Goal: Task Accomplishment & Management: Complete application form

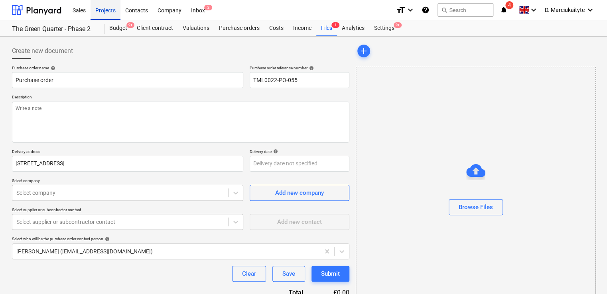
click at [108, 7] on div "Projects" at bounding box center [106, 10] width 30 height 20
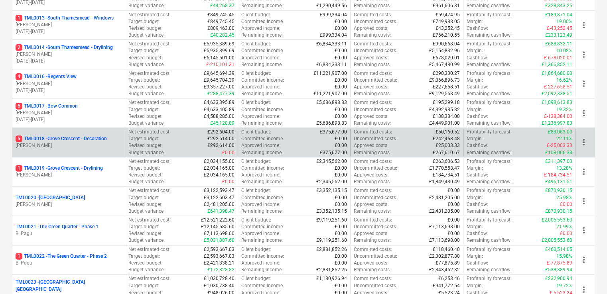
scroll to position [479, 0]
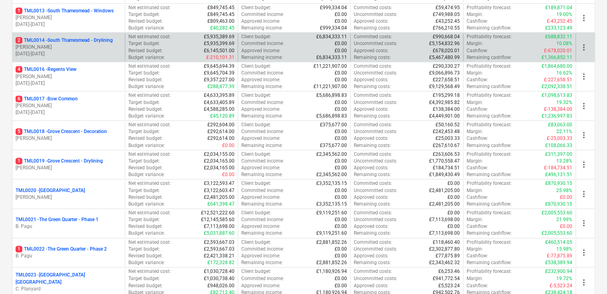
click at [79, 45] on p "[PERSON_NAME]" at bounding box center [69, 47] width 106 height 7
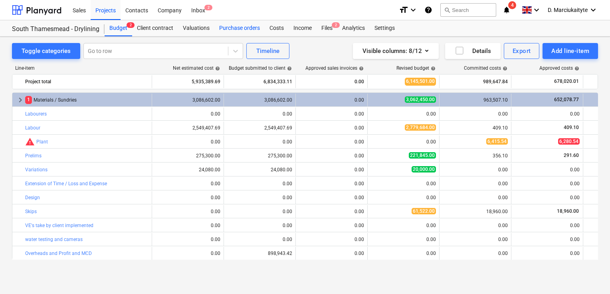
drag, startPoint x: 189, startPoint y: 28, endPoint x: 232, endPoint y: 34, distance: 43.1
click at [189, 28] on div "Valuations" at bounding box center [196, 28] width 36 height 16
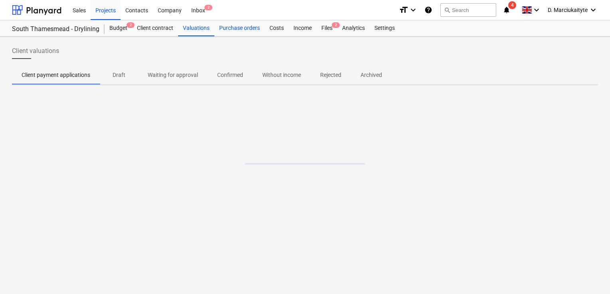
click at [239, 33] on div "Purchase orders" at bounding box center [239, 28] width 50 height 16
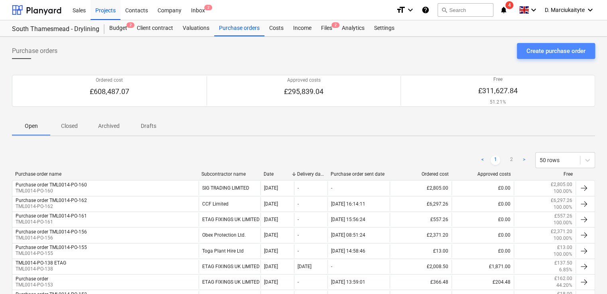
click at [559, 48] on div "Create purchase order" at bounding box center [556, 51] width 59 height 10
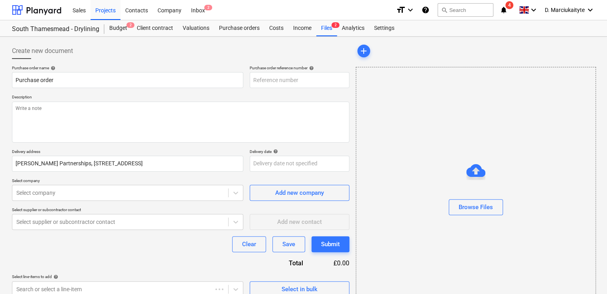
type textarea "x"
type input "TML0014-PO-164"
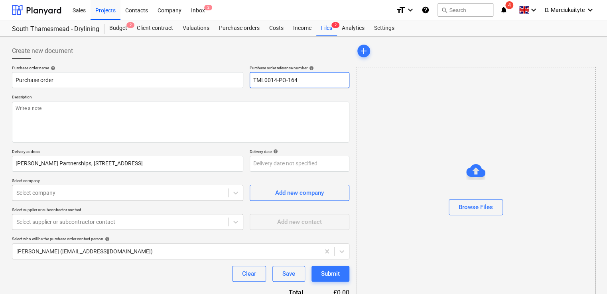
click at [308, 80] on input "TML0014-PO-164" at bounding box center [300, 80] width 100 height 16
type textarea "x"
type input "TML0014-PO-16"
type textarea "x"
type input "TML0014-PO-163"
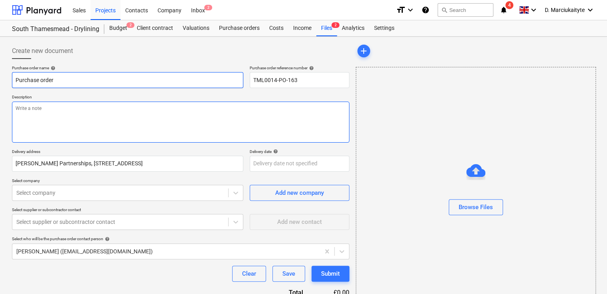
type textarea "x"
type textarea "M"
type textarea "x"
type textarea "Mo"
type textarea "x"
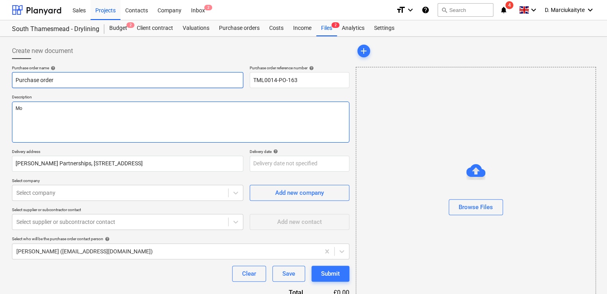
type textarea "Mor"
type textarea "x"
type textarea "Morn"
type textarea "x"
type textarea "Morni"
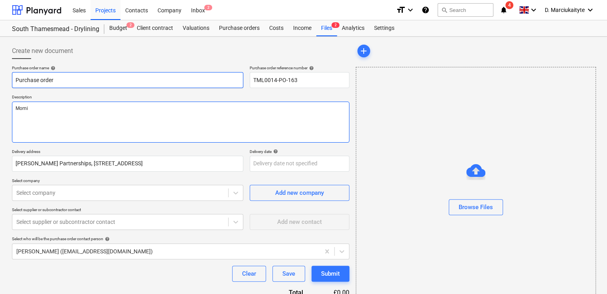
type textarea "x"
type textarea "Mornin"
type textarea "x"
type textarea "Morning"
type textarea "x"
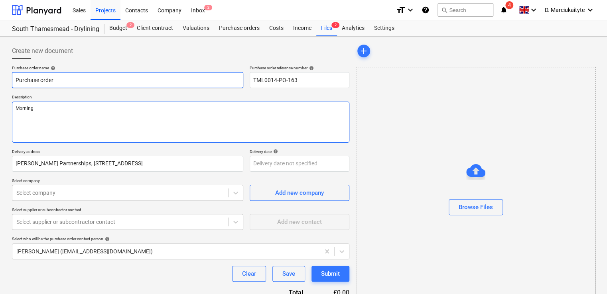
type textarea "Morning,"
type textarea "x"
type textarea "Morning,"
type textarea "x"
type textarea "Morning,"
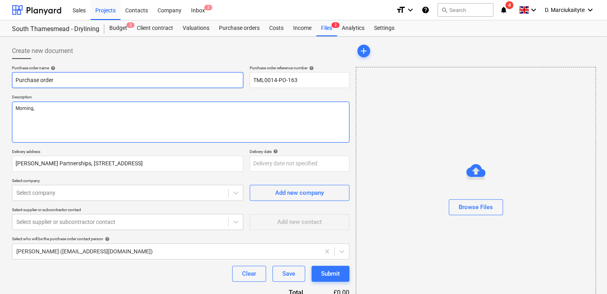
type textarea "x"
type textarea "Morning, P"
type textarea "x"
type textarea "Morning, Pl"
type textarea "x"
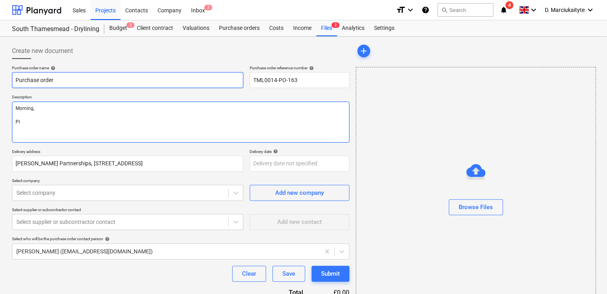
type textarea "Morning, Ple"
type textarea "x"
type textarea "Morning, [GEOGRAPHIC_DATA]"
type textarea "x"
type textarea "Morning, Pleas"
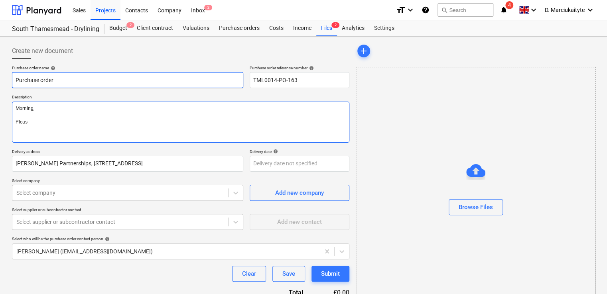
type textarea "x"
type textarea "Morning, Please"
type textarea "x"
type textarea "Morning, Please"
type textarea "x"
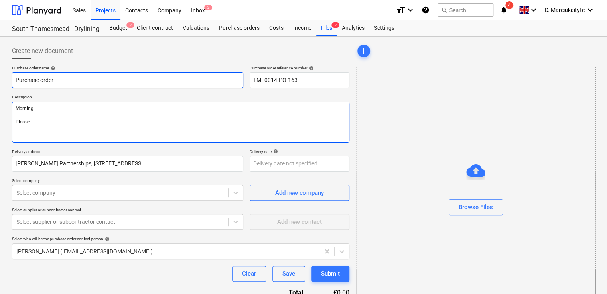
type textarea "Morning, Please p"
type textarea "x"
type textarea "Morning, Please pr"
type textarea "x"
type textarea "Morning, Please pro"
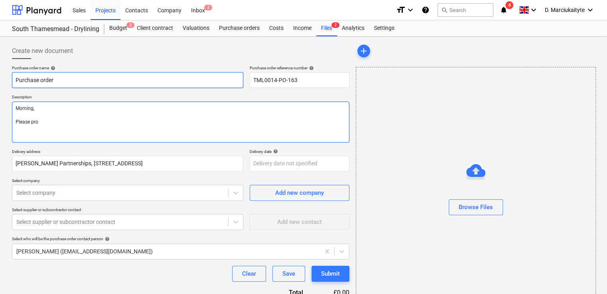
type textarea "x"
type textarea "Morning, Please proc"
type textarea "x"
type textarea "Morning, Please proce"
type textarea "x"
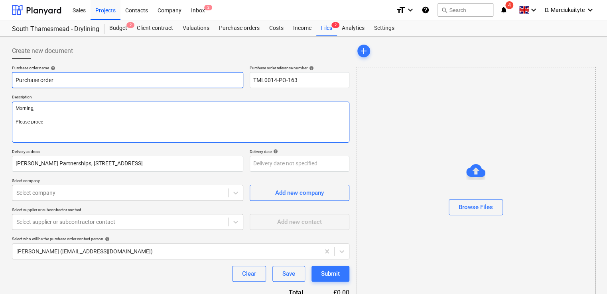
type textarea "Morning, Please procee"
type textarea "x"
type textarea "Morning, Please proceed"
type textarea "x"
type textarea "Morning, Please proceed"
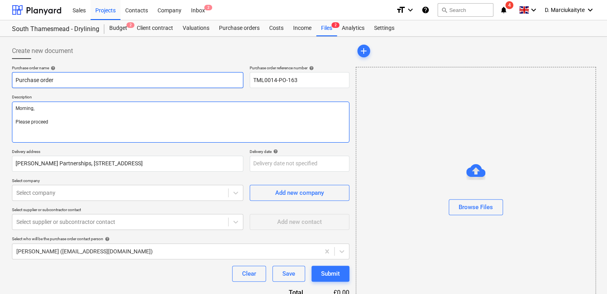
type textarea "x"
type textarea "Morning, Please proceed w"
type textarea "x"
type textarea "Morning, Please proceed wi"
type textarea "x"
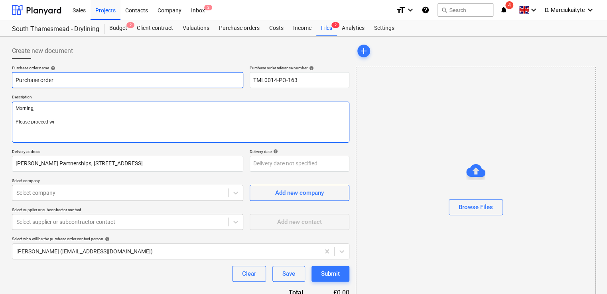
type textarea "Morning, Please proceed wit"
type textarea "x"
type textarea "Morning, Please proceed with"
type textarea "x"
type textarea "Morning, Please proceed with"
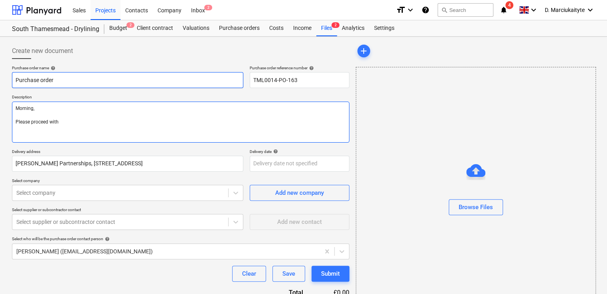
type textarea "x"
type textarea "Morning, Please proceed with a"
type textarea "x"
type textarea "Morning, Please proceed with at"
type textarea "x"
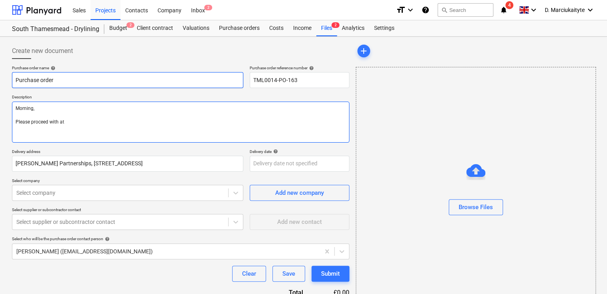
type textarea "Morning, Please proceed with att"
type textarea "x"
type textarea "Morning, Please proceed with atta"
type textarea "x"
type textarea "Morning, Please proceed with attac"
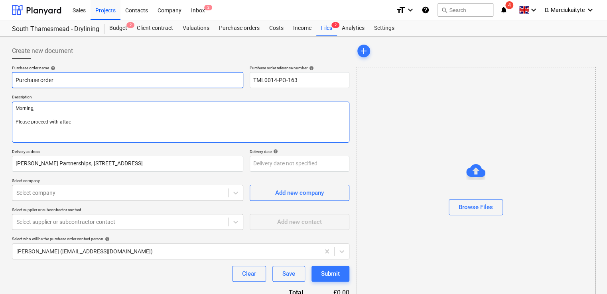
type textarea "x"
type textarea "Morning, Please proceed with attach"
type textarea "x"
type textarea "Morning, Please proceed with attache"
type textarea "x"
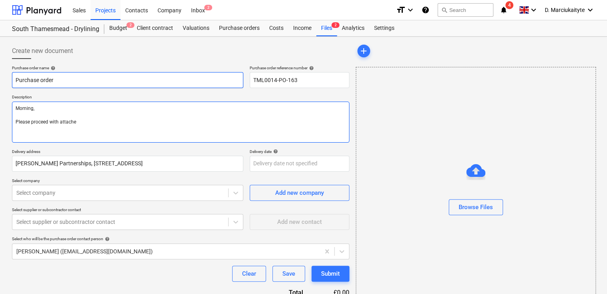
type textarea "Morning, Please proceed with attached"
type textarea "x"
type textarea "Morning, Please proceed with attached"
type textarea "x"
type textarea "Morning, Please proceed with attached o"
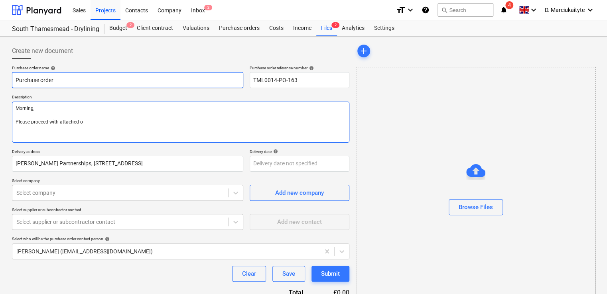
type textarea "x"
type textarea "Morning, Please proceed with attached or"
type textarea "x"
type textarea "Morning, Please proceed with attached ord"
type textarea "x"
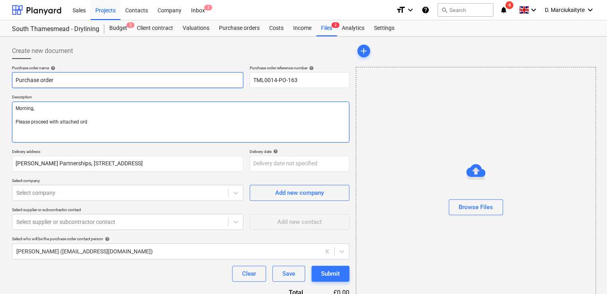
type textarea "Morning, Please proceed with attached orde"
type textarea "x"
type textarea "Morning, Please proceed with attached order"
type textarea "x"
type textarea "Morning, Please proceed with attached order."
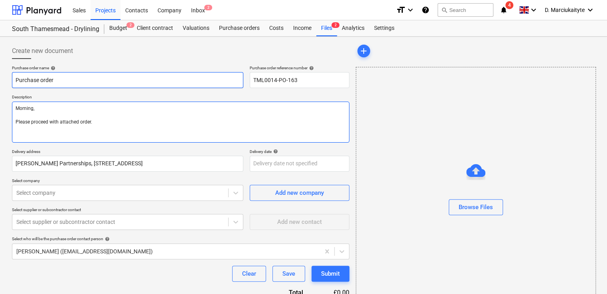
type textarea "x"
type textarea "Morning, Please proceed with attached order."
type textarea "x"
type textarea "Morning, Please proceed with attached order."
type textarea "x"
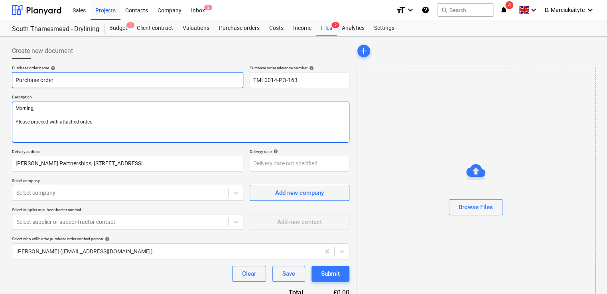
type textarea "Morning, Please proceed with attached order."
type textarea "x"
type textarea "Morning, Please proceed with attached order."
type textarea "x"
type textarea "Morning, Please proceed with attached order. S"
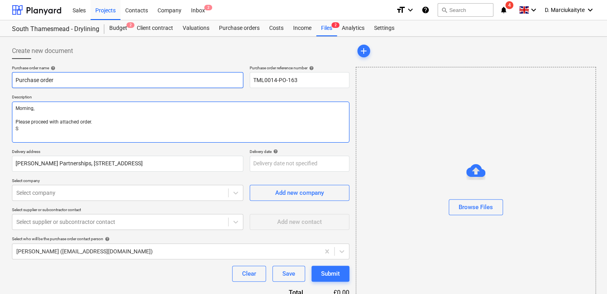
type textarea "x"
type textarea "Morning, Please proceed with attached order. Si"
type textarea "x"
type textarea "Morning, Please proceed with attached order. Sit"
type textarea "x"
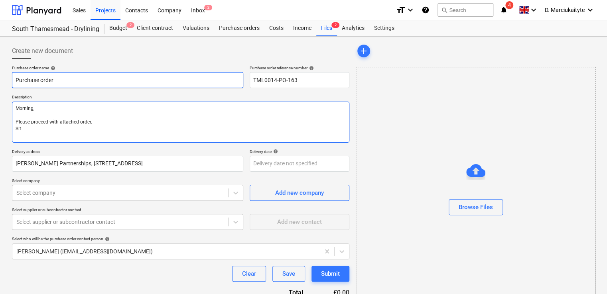
type textarea "Morning, Please proceed with attached order. Site"
type textarea "x"
type textarea "Morning, Please proceed with attached order. Site"
type textarea "x"
type textarea "Morning, Please proceed with attached order. Site c"
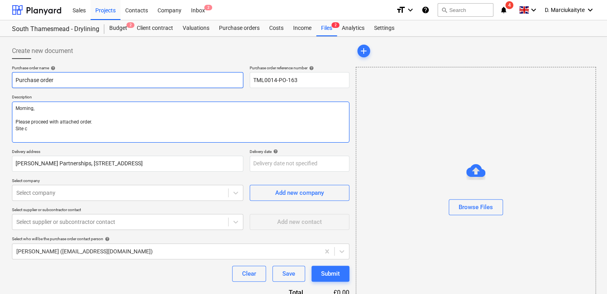
type textarea "x"
type textarea "Morning, Please proceed with attached order. Site co"
type textarea "x"
type textarea "Morning, Please proceed with attached order. Site con"
type textarea "x"
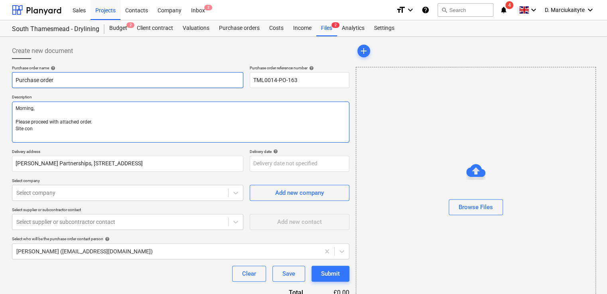
type textarea "Morning, Please proceed with attached order. Site cont"
type textarea "x"
type textarea "Morning, Please proceed with attached order. Site conta"
type textarea "x"
type textarea "Morning, Please proceed with attached order. Site contact"
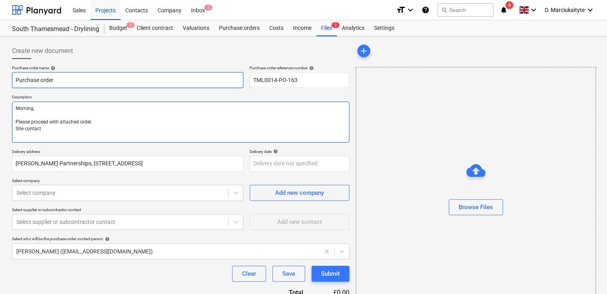
type textarea "x"
type textarea "Morning, Please proceed with attached order. Site contact"
type textarea "x"
type textarea "Morning, Please proceed with attached order. Site contact :"
type textarea "x"
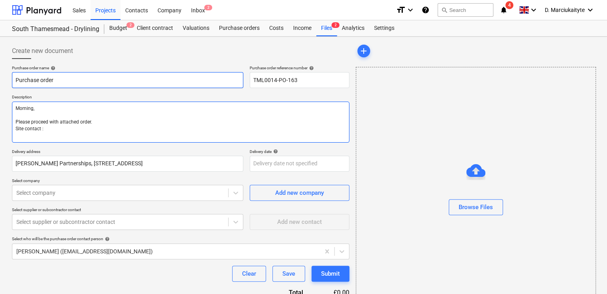
type textarea "Morning, Please proceed with attached order. Site contact : I"
type textarea "x"
type textarea "Morning, Please proceed with attached order. Site contact : Ii"
type textarea "x"
type textarea "Morning, Please proceed with attached order. Site contact : I"
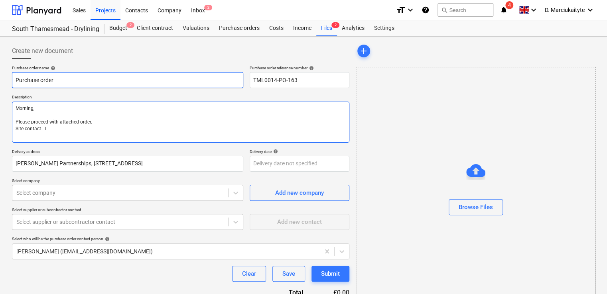
type textarea "x"
type textarea "Morning, Please proceed with attached order. Site contact : Io"
type textarea "x"
type textarea "Morning, Please proceed with attached order. Site contact : Ion"
type textarea "x"
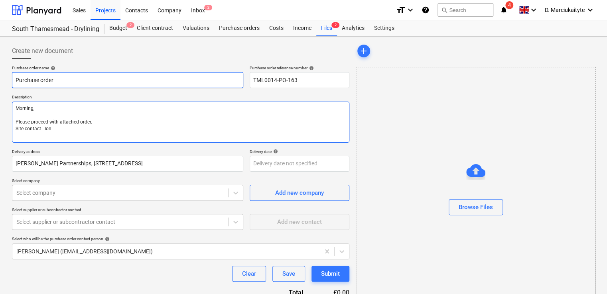
type textarea "Morning, Please proceed with attached order. Site contact : Ionu"
type textarea "x"
type textarea "Morning, Please proceed with attached order. Site contact : Ionus"
type textarea "x"
type textarea "Morning, Please proceed with attached order. Site contact : Ionut"
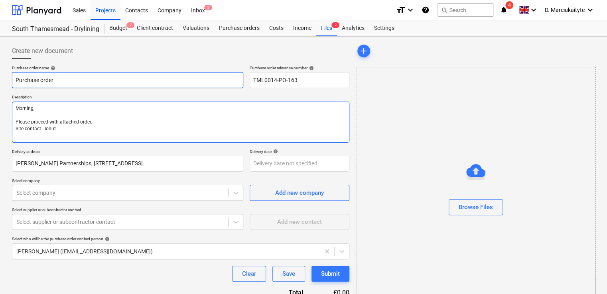
type textarea "x"
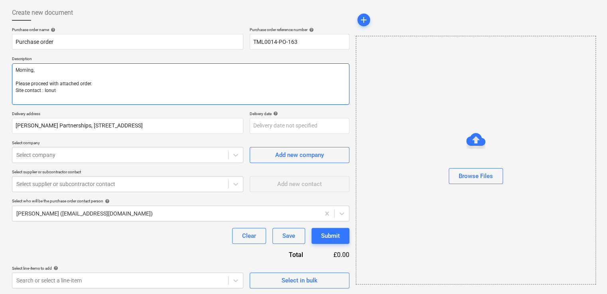
scroll to position [38, 0]
type textarea "Morning, Please proceed with attached order. Site contact : Ionut"
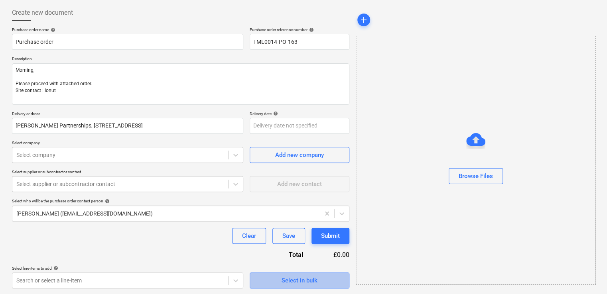
click at [283, 276] on div "Select in bulk" at bounding box center [300, 281] width 36 height 10
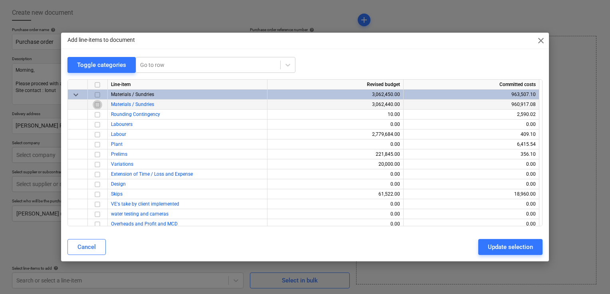
click at [97, 105] on input "checkbox" at bounding box center [98, 105] width 10 height 10
click at [505, 240] on div "Cancel Update selection" at bounding box center [305, 247] width 484 height 22
click at [503, 247] on div "Update selection" at bounding box center [510, 247] width 45 height 10
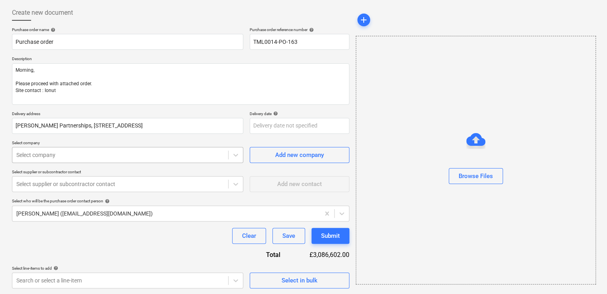
click at [58, 158] on div at bounding box center [120, 155] width 208 height 8
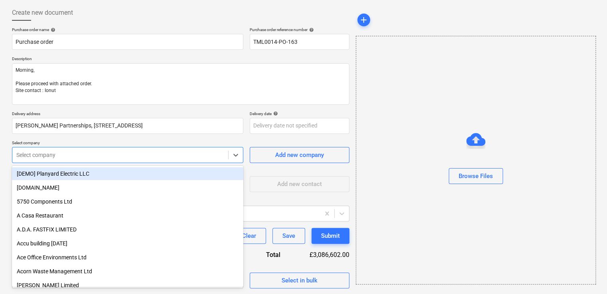
click at [254, 170] on div "Add new contact" at bounding box center [300, 181] width 100 height 23
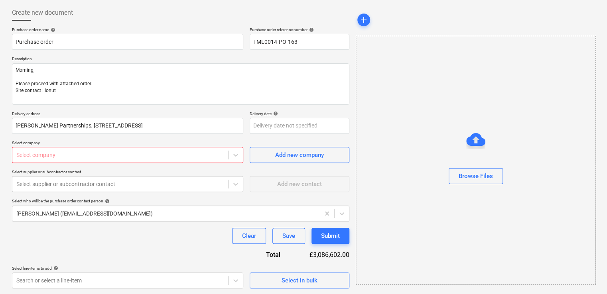
scroll to position [113, 0]
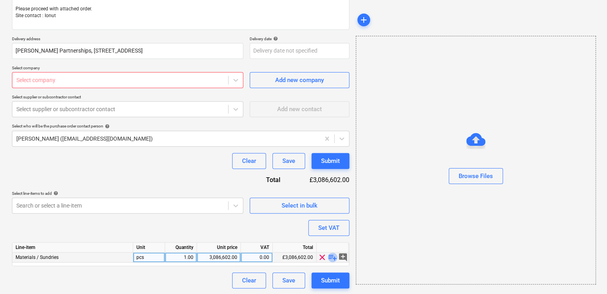
click at [329, 256] on span "playlist_add" at bounding box center [333, 258] width 10 height 10
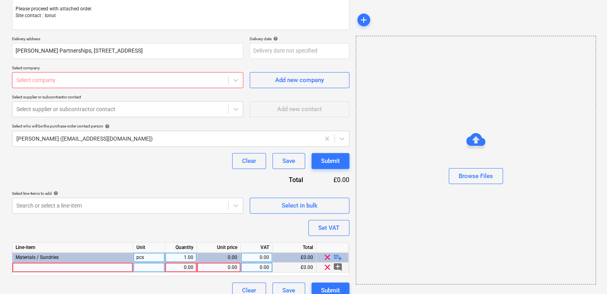
click at [43, 264] on div at bounding box center [72, 268] width 121 height 10
type textarea "x"
type input "Polythene 1000 Gauge Clear 4m x 25m"
type textarea "x"
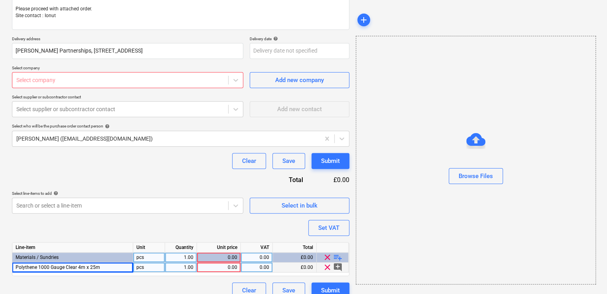
click at [144, 267] on div "pcs" at bounding box center [149, 268] width 32 height 10
type input "rolls"
type textarea "x"
type input "41.10"
type textarea "x"
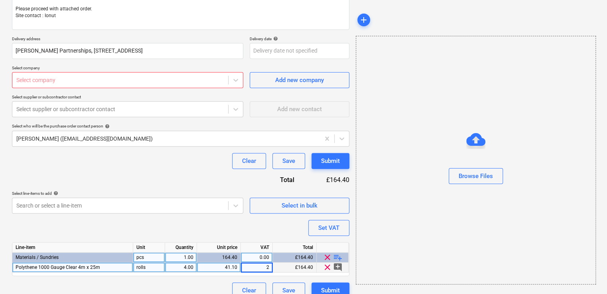
type input "20"
type textarea "x"
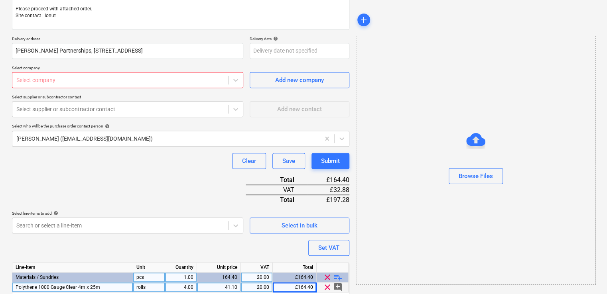
click at [116, 79] on div at bounding box center [120, 80] width 208 height 8
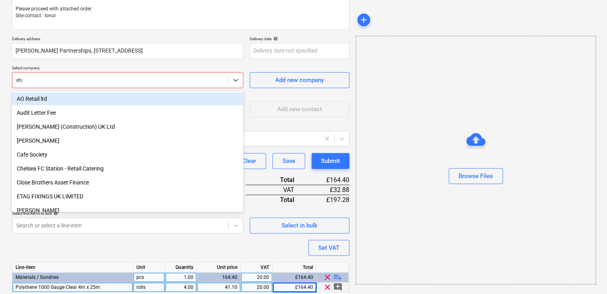
type input "etag"
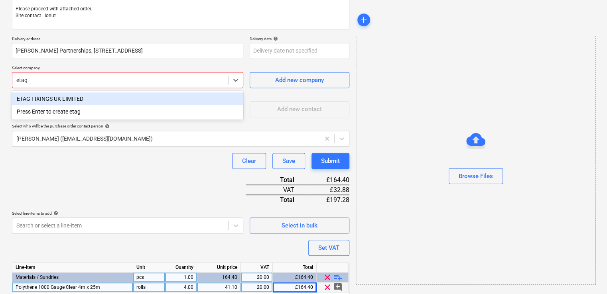
type textarea "x"
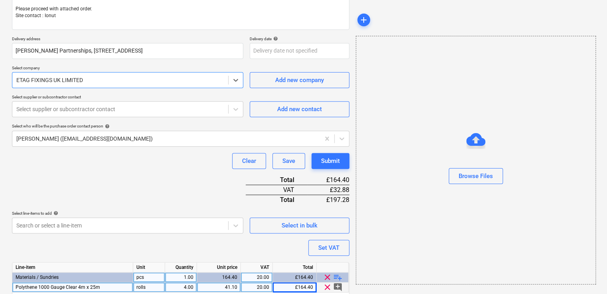
type textarea "x"
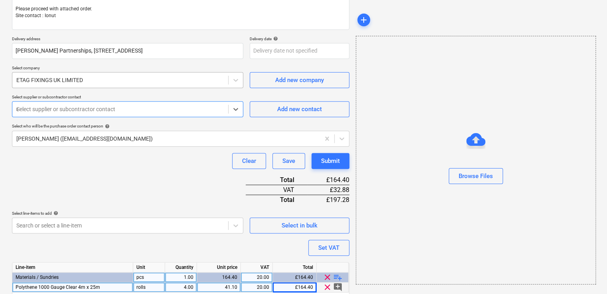
type input "uk"
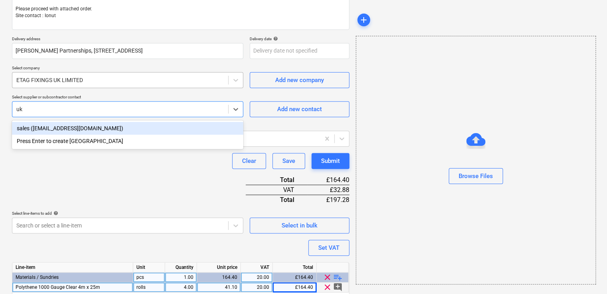
type textarea "x"
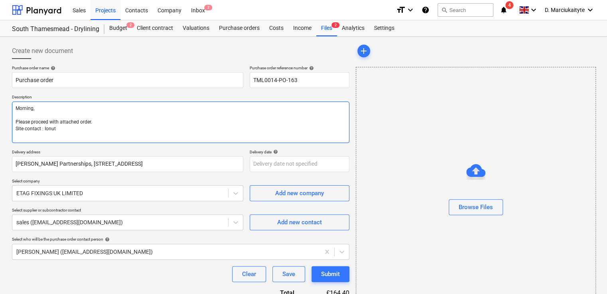
click at [83, 131] on textarea "Morning, Please proceed with attached order. Site contact : Ionut" at bounding box center [181, 122] width 338 height 41
click at [104, 132] on textarea "Morning, Please proceed with attached order. Site contact : Ionut" at bounding box center [181, 122] width 338 height 41
drag, startPoint x: 104, startPoint y: 130, endPoint x: 85, endPoint y: 128, distance: 18.5
click at [85, 128] on textarea "Morning, Please proceed with attached order. Site contact : Ionut" at bounding box center [181, 122] width 338 height 41
type textarea "x"
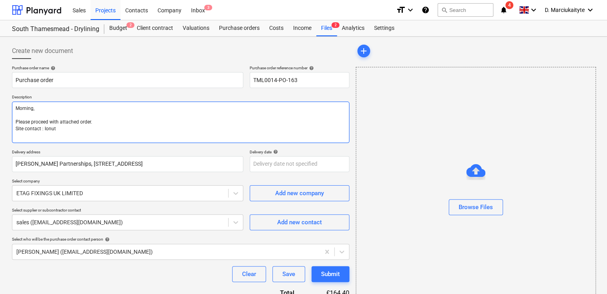
type textarea "Morning, Please proceed with attached order. Site contact :"
type textarea "x"
type textarea "Morning, Please proceed with attached order. Site contact : I"
type textarea "x"
type textarea "Morning, Please proceed with attached order. Site contact : Io"
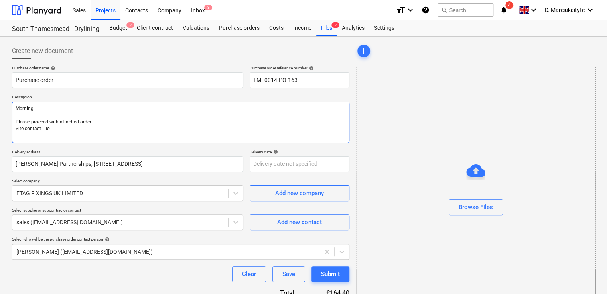
type textarea "x"
type textarea "Morning, Please proceed with attached order. Site contact : Ion"
type textarea "x"
type textarea "Morning, Please proceed with attached order. Site contact : Ionu"
type textarea "x"
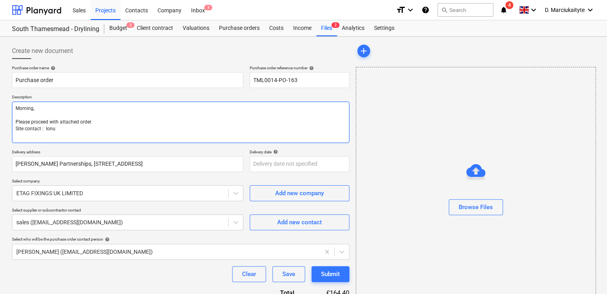
type textarea "Morning, Please proceed with attached order. Site contact : Ionut"
type textarea "x"
type textarea "Morning, Please proceed with attached order. Site contact : Ionut"
type textarea "x"
type textarea "Morning, Please proceed with attached order. Site contact : Ionut"
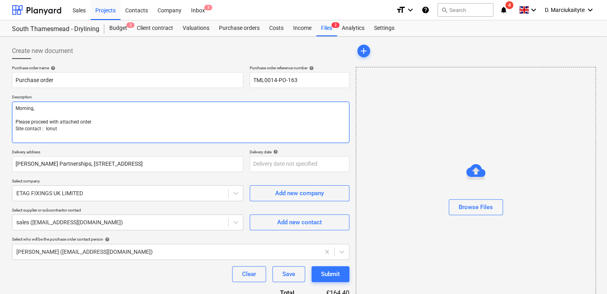
type textarea "x"
type textarea "Morning, Please proceed with attached order. Site contact : Ionu"
type textarea "x"
type textarea "Morning, Please proceed with attached order. Site contact : Ion"
type textarea "x"
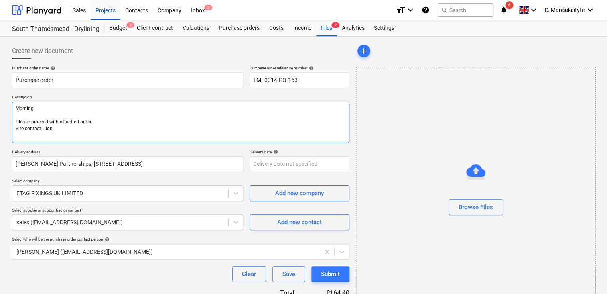
type textarea "Morning, Please proceed with attached order. Site contact : Io"
type textarea "x"
type textarea "Morning, Please proceed with attached order. Site contact : I"
type textarea "x"
type textarea "Morning, Please proceed with attached order. Site contact : Io"
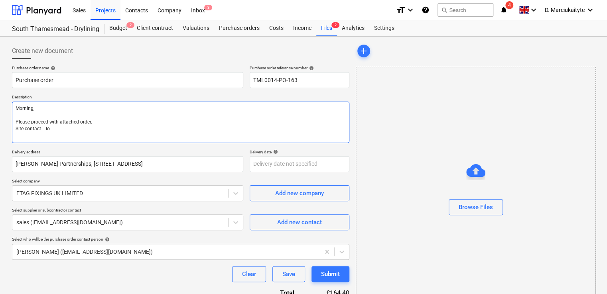
type textarea "x"
type textarea "Morning, Please proceed with attached order. Site contact : Ion"
type textarea "x"
type textarea "Morning, Please proceed with attached order. Site contact : Ionu"
type textarea "x"
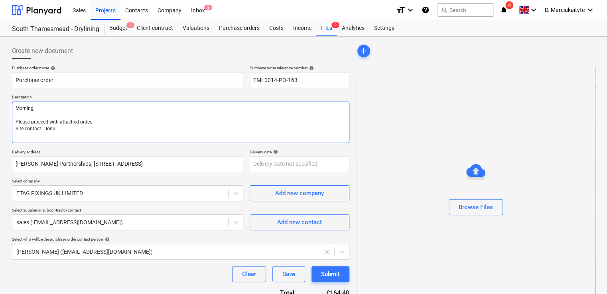
type textarea "Morning, Please proceed with attached order. Site contact : Ionut"
type textarea "x"
type textarea "Morning, Please proceed with attached order. Site contact : Ionut"
paste textarea "07424539956"
type textarea "x"
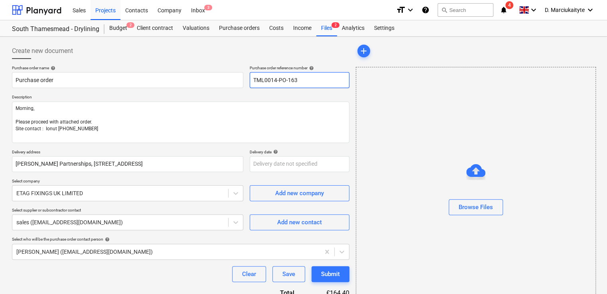
drag, startPoint x: 304, startPoint y: 80, endPoint x: 234, endPoint y: 69, distance: 71.6
click at [234, 69] on div "Purchase order name help Purchase order Purchase order reference number help TM…" at bounding box center [181, 76] width 338 height 23
click at [165, 83] on input "Purchase order" at bounding box center [127, 80] width 231 height 16
drag, startPoint x: 168, startPoint y: 80, endPoint x: 175, endPoint y: 79, distance: 7.2
click at [170, 80] on input "Purchase order" at bounding box center [127, 80] width 231 height 16
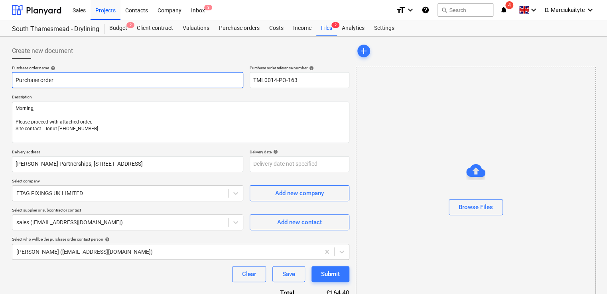
paste input "TML0014-PO-163"
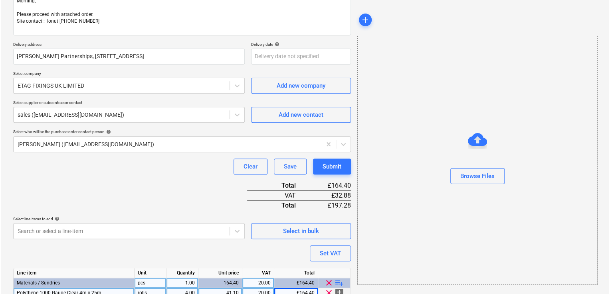
scroll to position [144, 0]
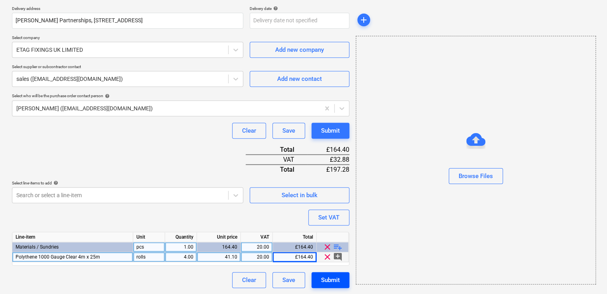
click at [328, 278] on div "Submit" at bounding box center [330, 280] width 19 height 10
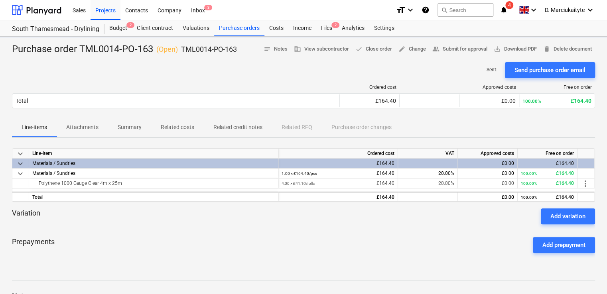
click at [539, 73] on div "Send purchase order email" at bounding box center [550, 70] width 71 height 10
